Goal: Transaction & Acquisition: Subscribe to service/newsletter

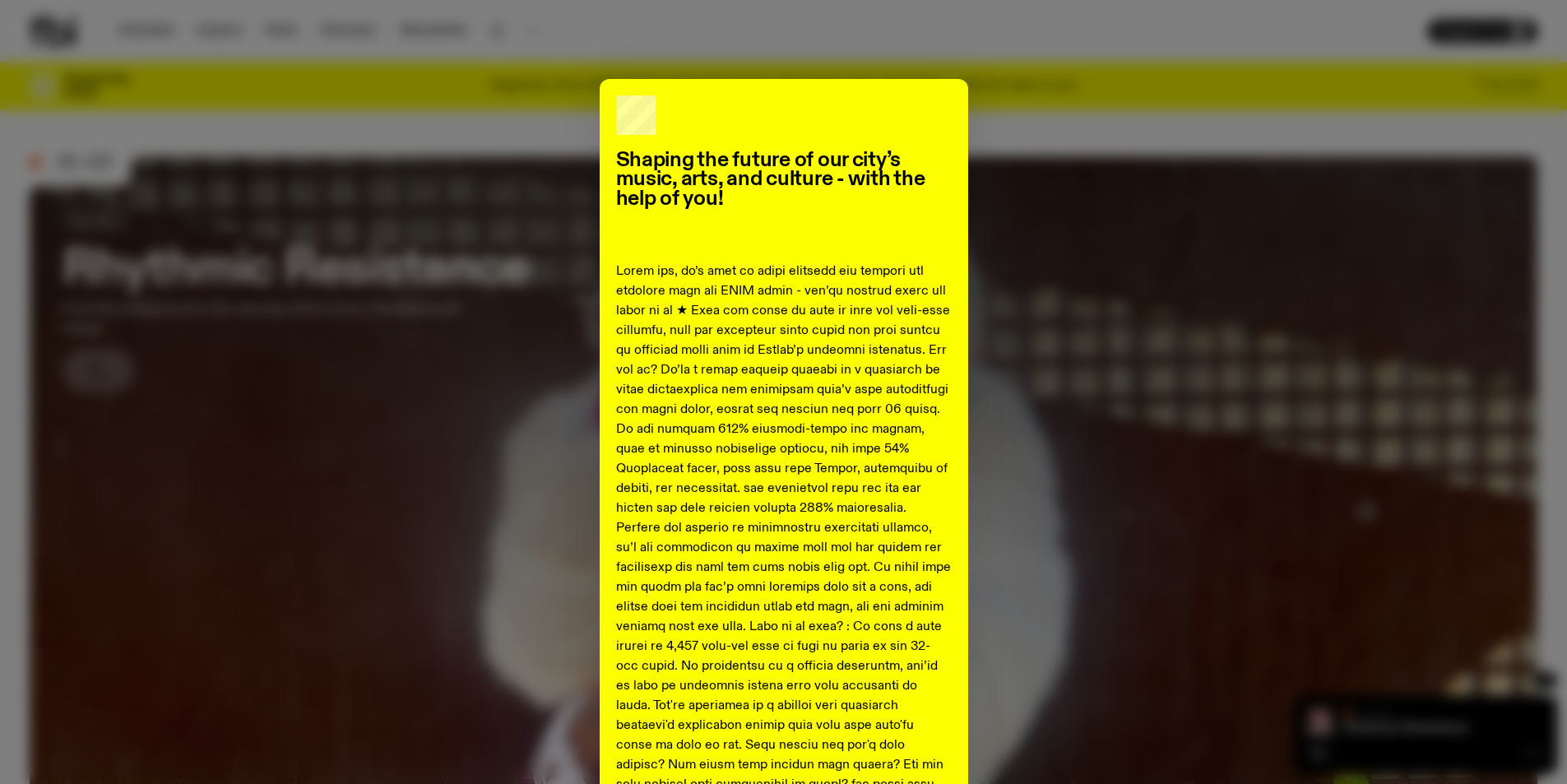
click at [306, 121] on div "Shaping the future of our city’s music, arts, and culture - with the help of yo…" at bounding box center [783, 730] width 1508 height 1301
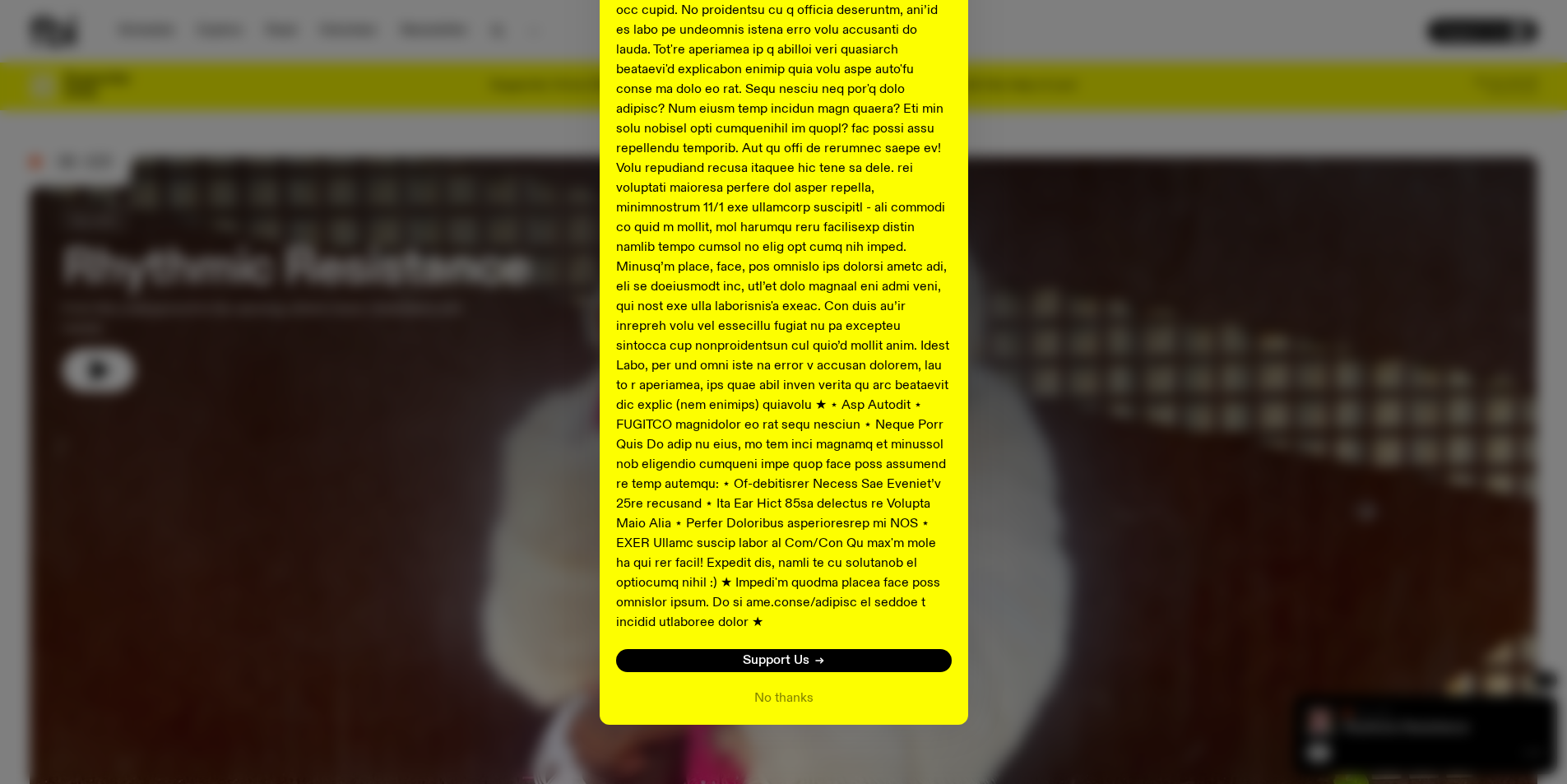
scroll to position [573, 0]
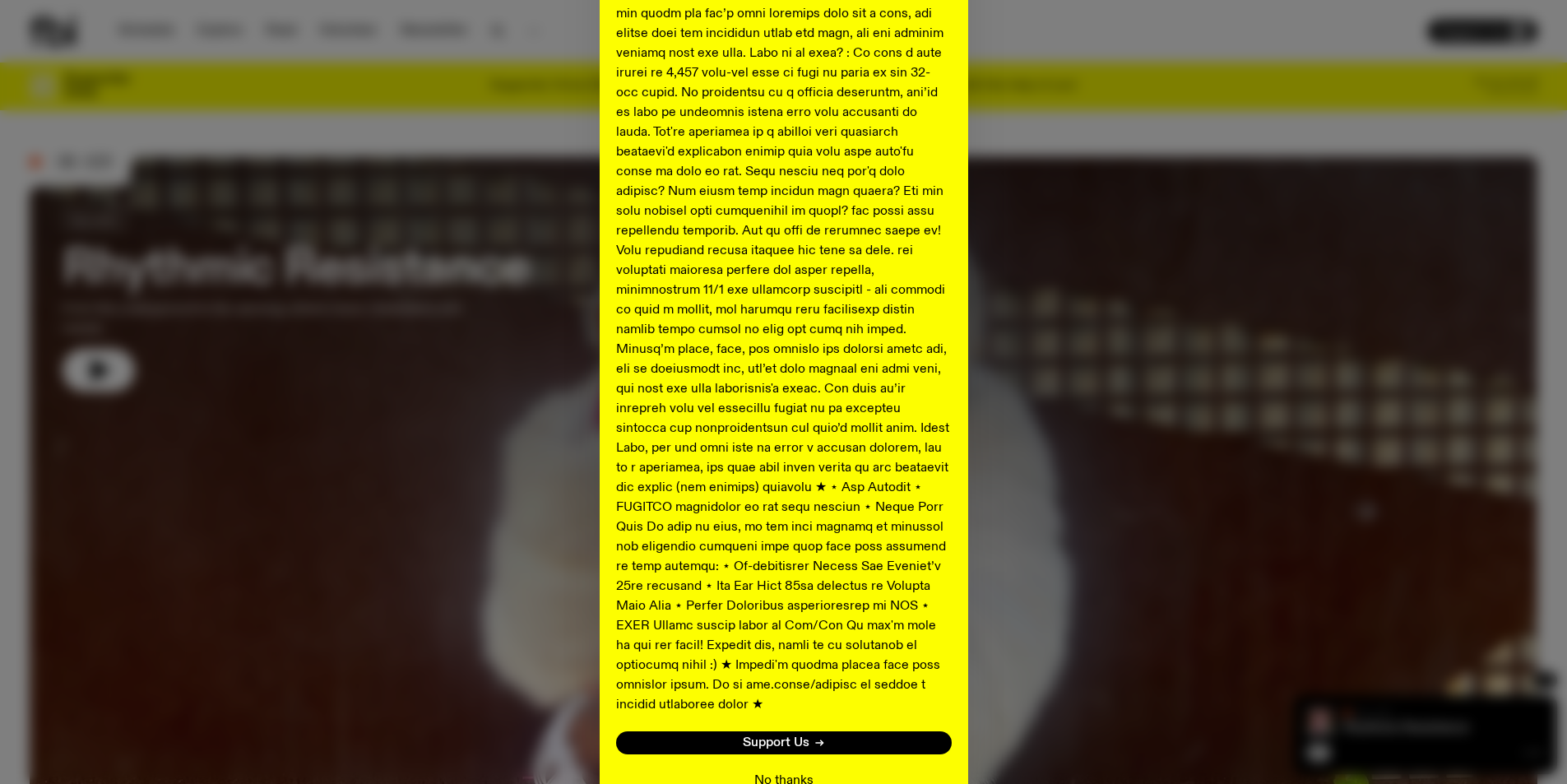
click at [789, 771] on button "No thanks" at bounding box center [784, 781] width 59 height 20
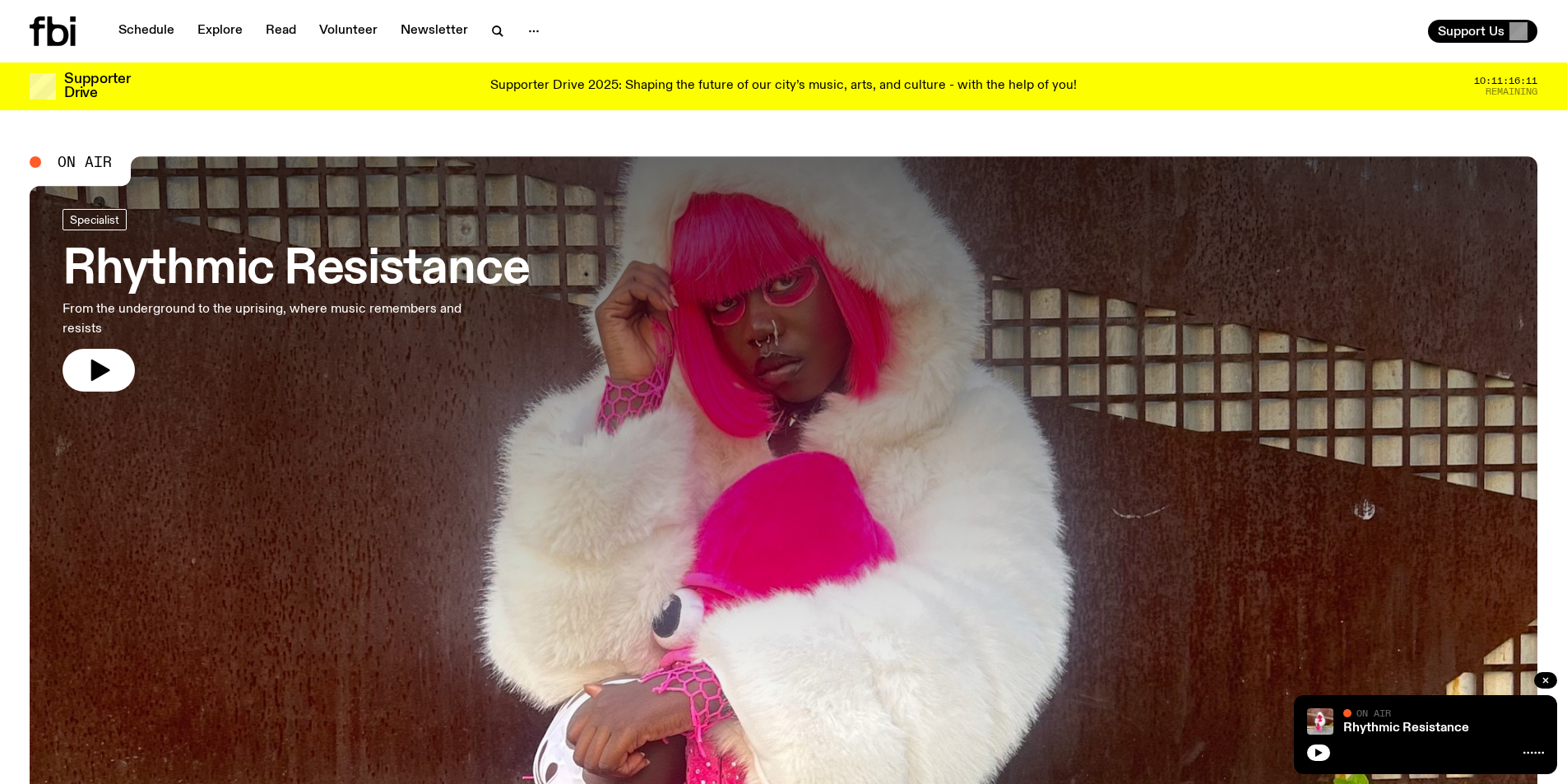
click at [29, 163] on div at bounding box center [35, 162] width 12 height 12
click at [37, 164] on div at bounding box center [35, 162] width 12 height 12
click at [1318, 751] on icon "button" at bounding box center [1319, 752] width 8 height 8
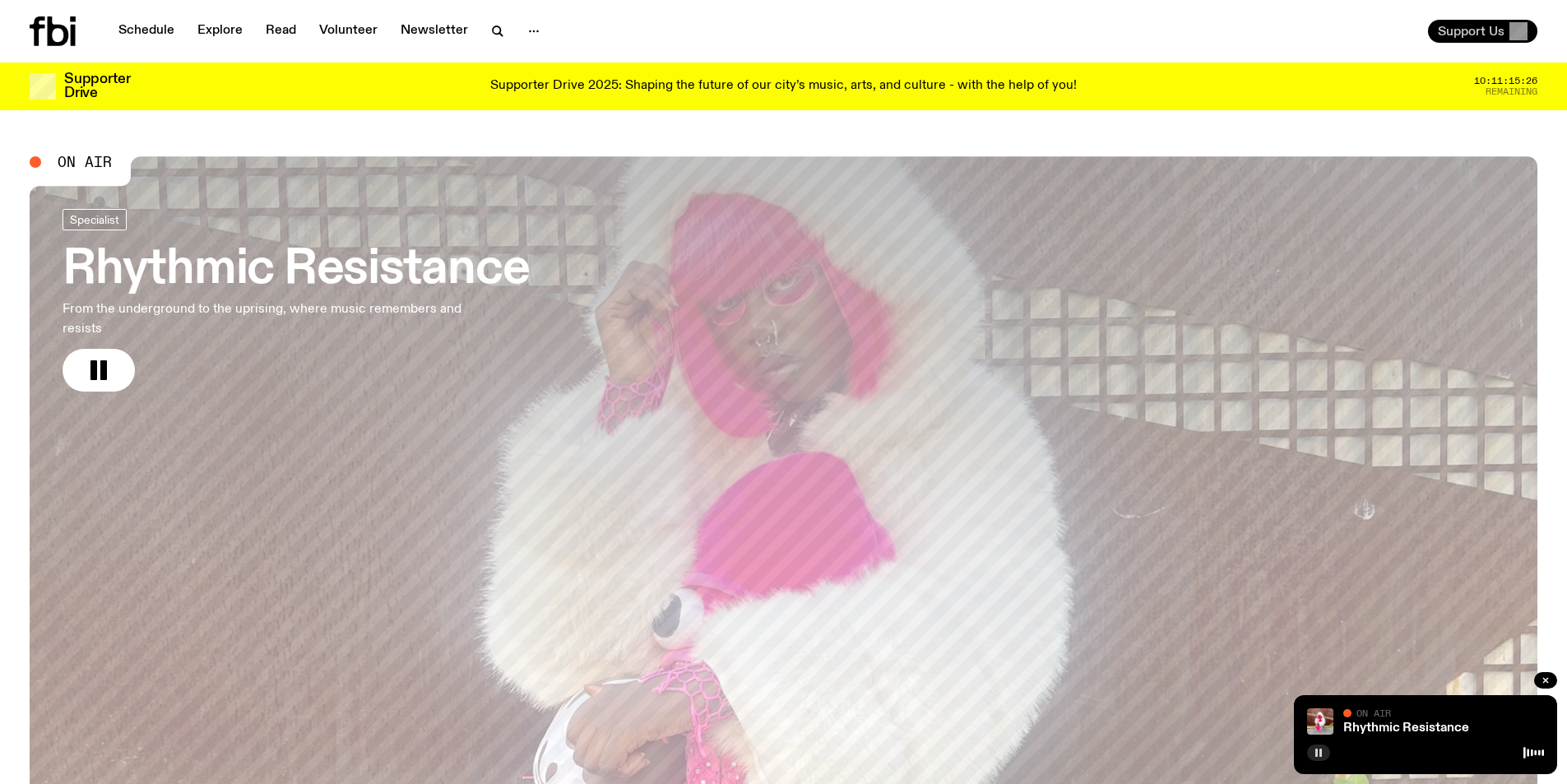
click at [1487, 33] on span "Support Us" at bounding box center [1471, 32] width 67 height 15
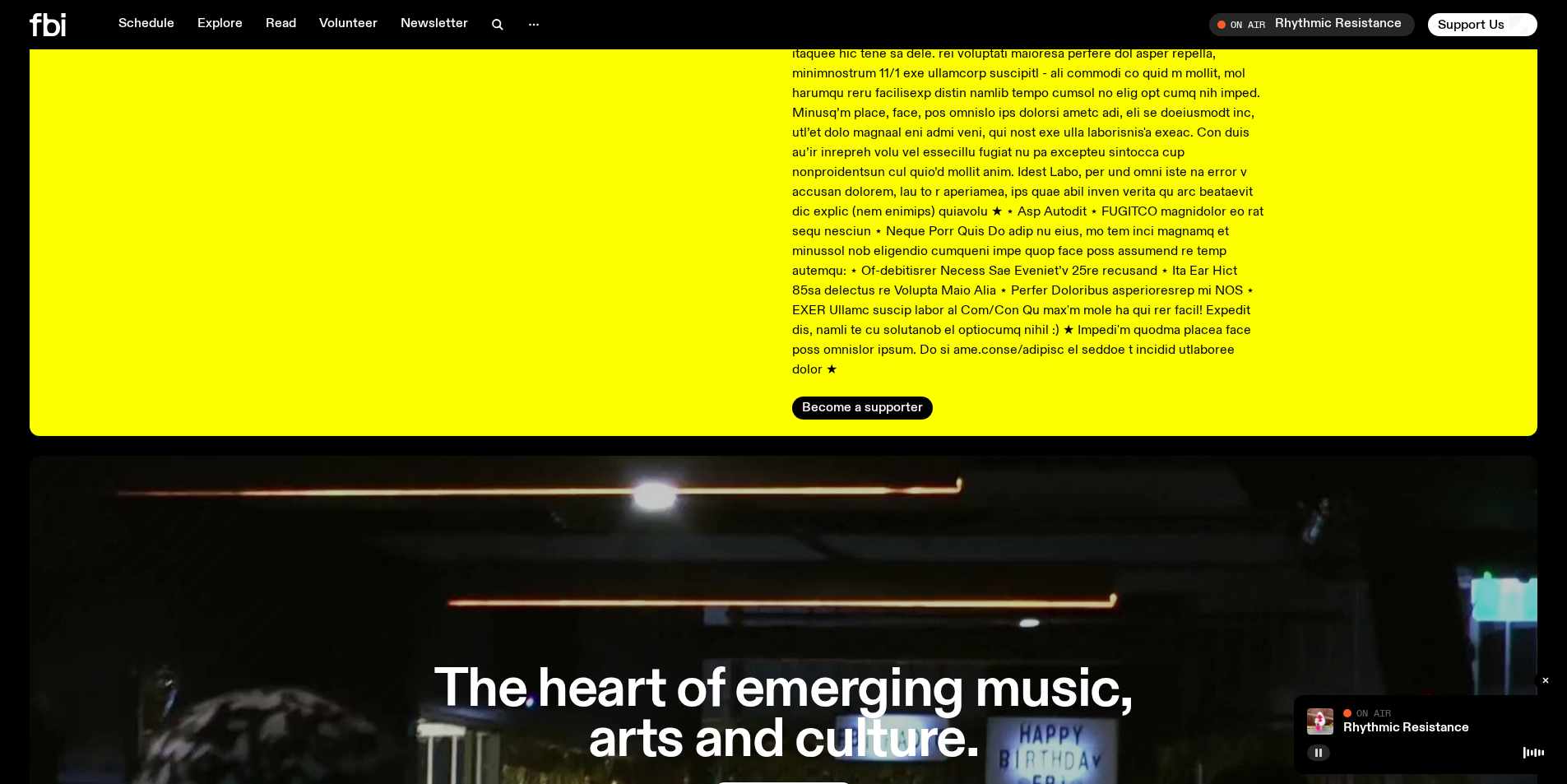
scroll to position [485, 0]
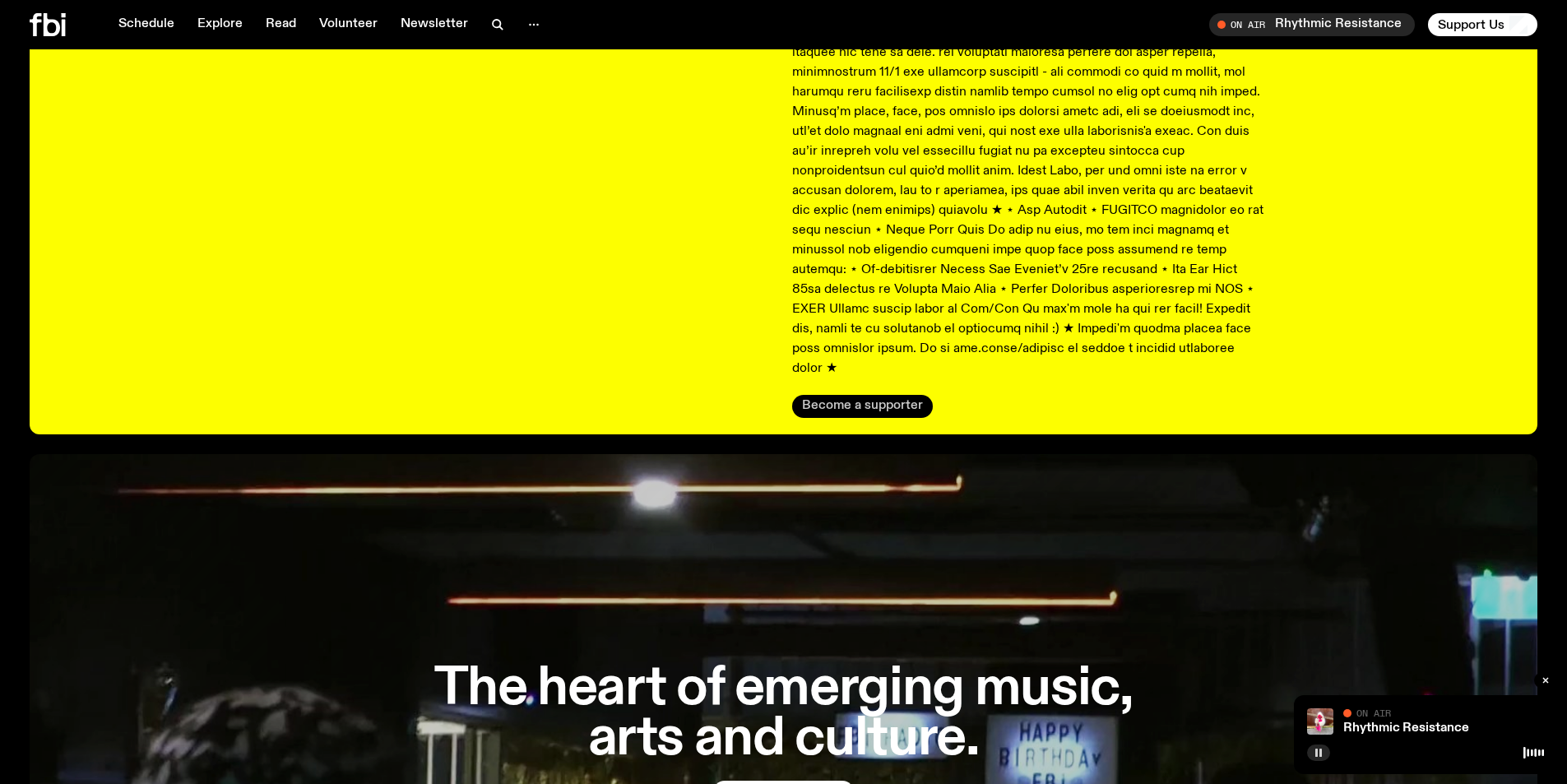
drag, startPoint x: 869, startPoint y: 384, endPoint x: 886, endPoint y: 376, distance: 18.8
click at [876, 395] on button "Become a supporter" at bounding box center [862, 406] width 141 height 23
click at [1321, 753] on rect "button" at bounding box center [1320, 752] width 3 height 8
click at [1321, 752] on icon "button" at bounding box center [1319, 752] width 8 height 8
